Goal: Task Accomplishment & Management: Manage account settings

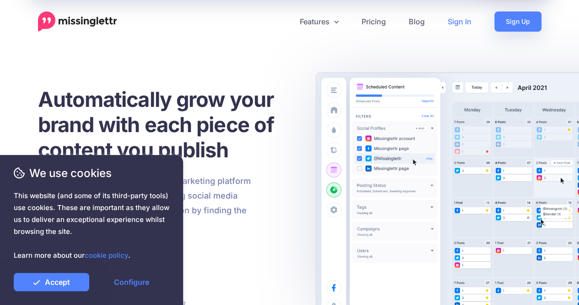
click at [466, 20] on link "Sign In" at bounding box center [459, 21] width 47 height 20
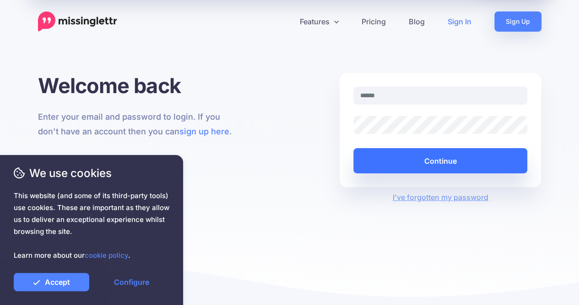
type input "**********"
click at [442, 166] on button "Continue" at bounding box center [441, 160] width 174 height 25
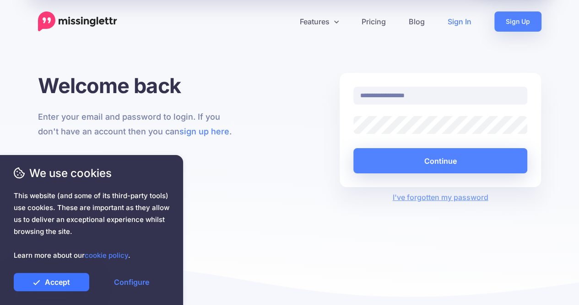
click at [68, 277] on link "Accept" at bounding box center [52, 282] width 76 height 18
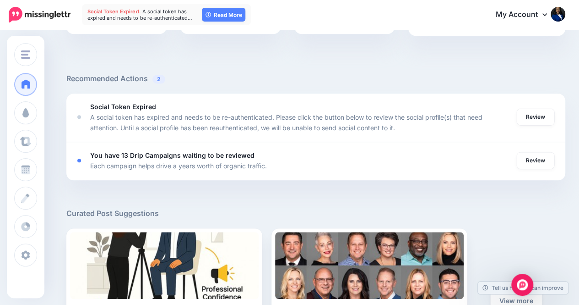
scroll to position [321, 0]
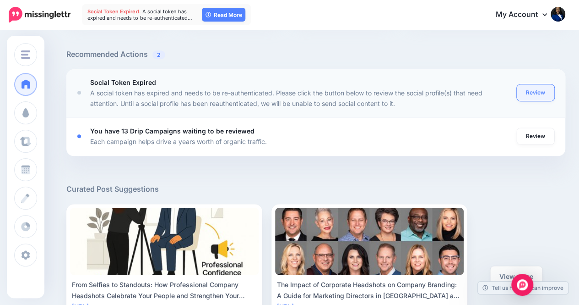
click at [542, 93] on link "Review" at bounding box center [536, 92] width 38 height 16
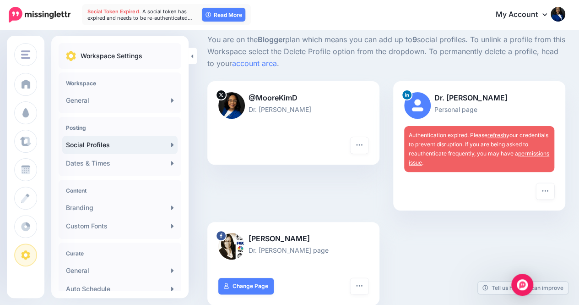
scroll to position [46, 0]
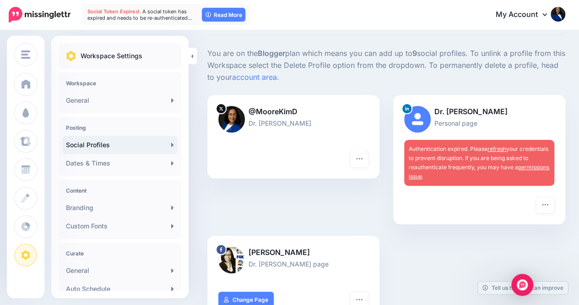
click at [420, 122] on img at bounding box center [417, 119] width 27 height 27
click at [461, 113] on p "Dr. [PERSON_NAME]" at bounding box center [479, 112] width 150 height 12
drag, startPoint x: 456, startPoint y: 158, endPoint x: 463, endPoint y: 173, distance: 15.6
click at [462, 170] on div "Authentication expired. Please refresh your credentials to prevent disruption. …" at bounding box center [479, 163] width 150 height 46
click at [551, 207] on button "button" at bounding box center [545, 204] width 18 height 16
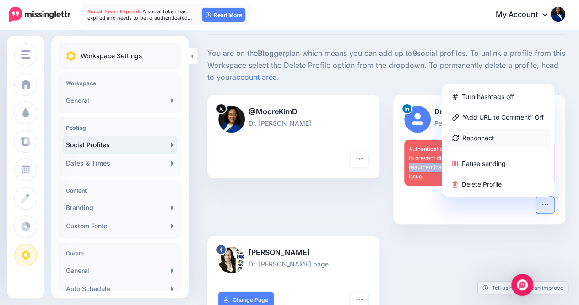
click at [476, 135] on link "Reconnect" at bounding box center [498, 138] width 105 height 18
